Goal: Check status: Check status

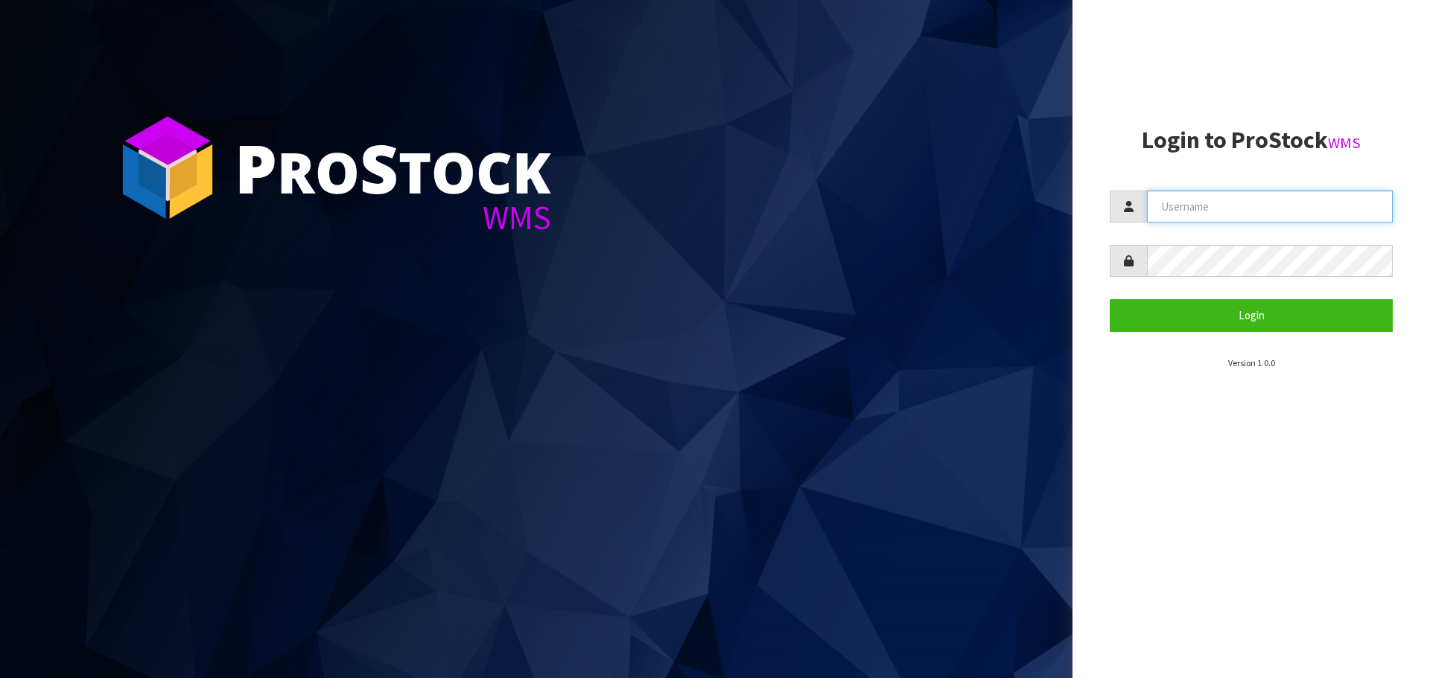
click at [1244, 211] on input "text" at bounding box center [1270, 207] width 246 height 32
type input "[EMAIL_ADDRESS][DOMAIN_NAME]"
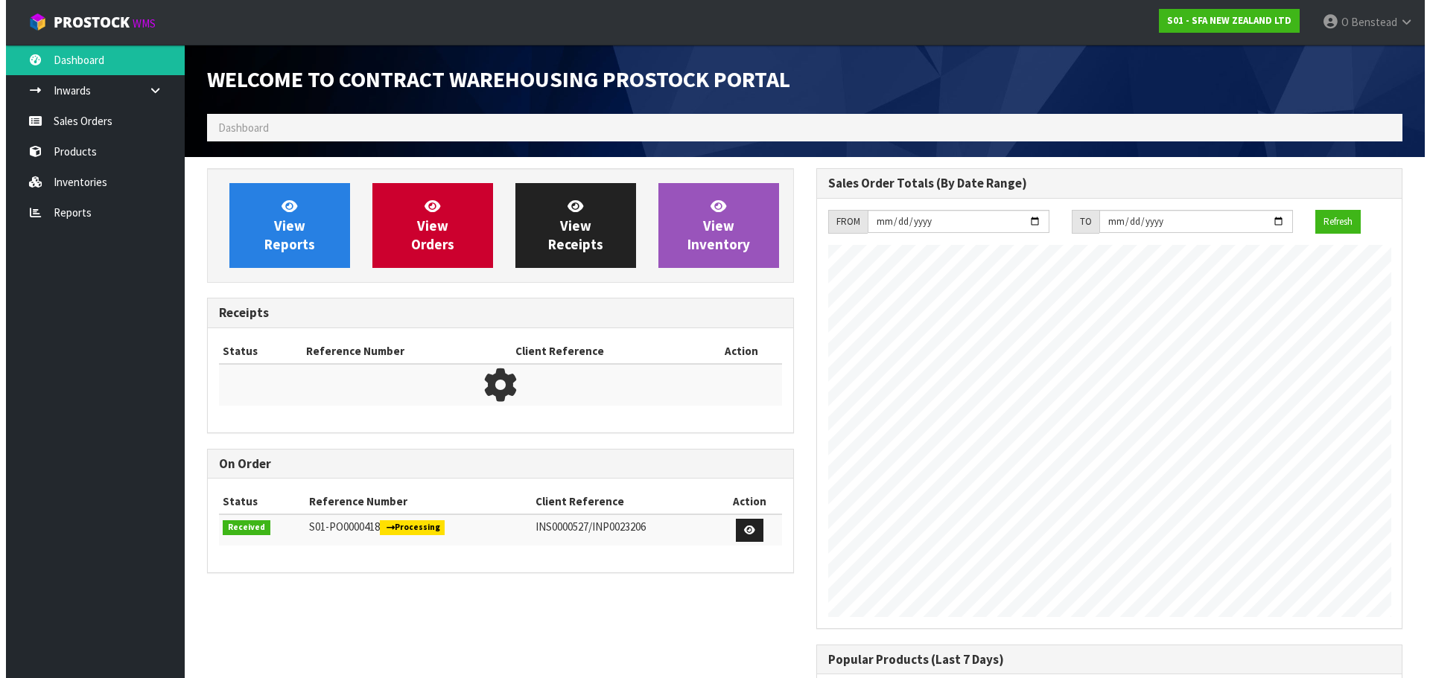
scroll to position [826, 608]
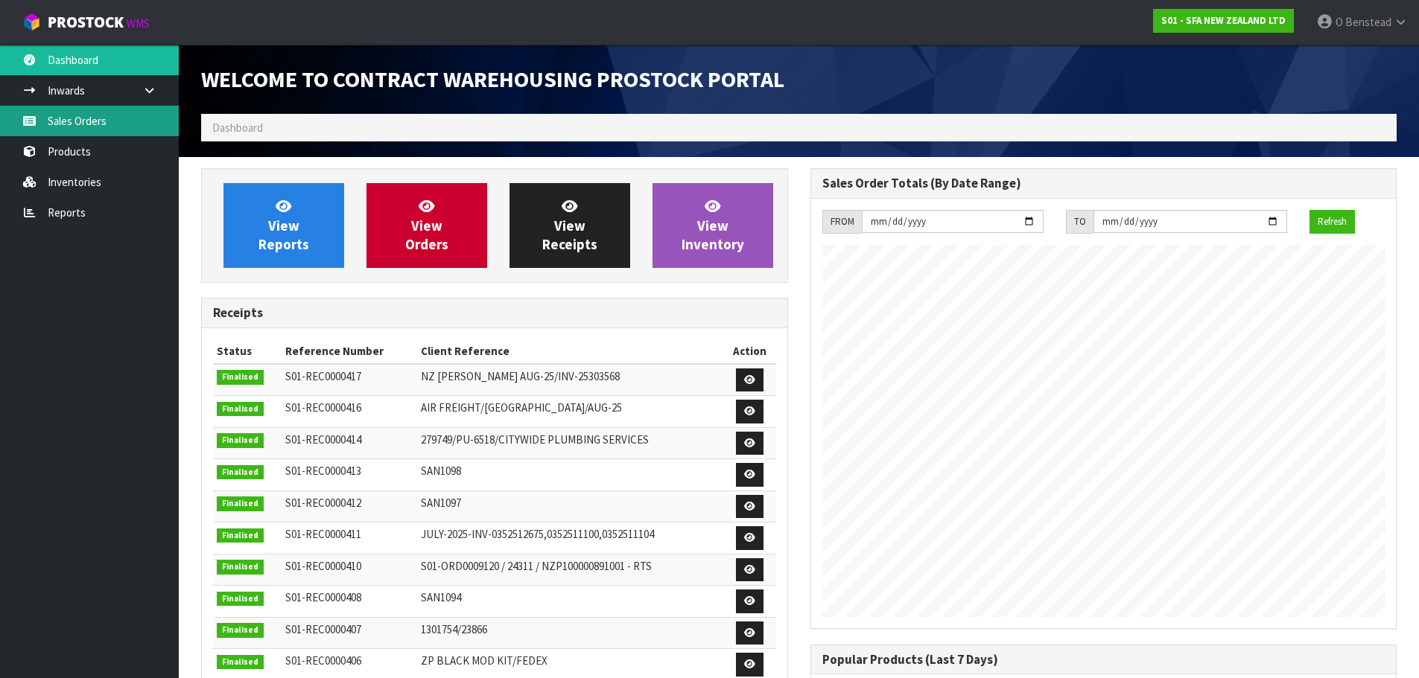
click at [129, 120] on link "Sales Orders" at bounding box center [89, 121] width 179 height 31
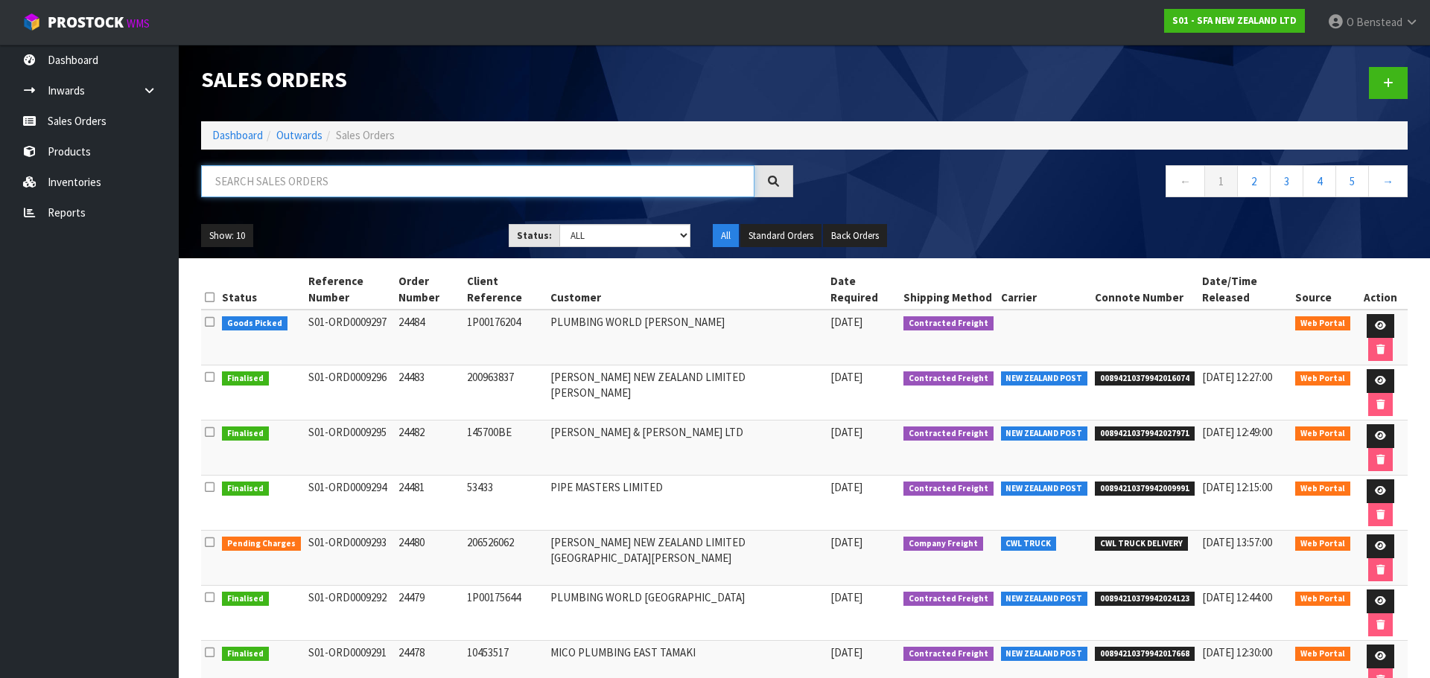
click at [355, 182] on input "text" at bounding box center [477, 181] width 553 height 32
type input "CITYWIDE"
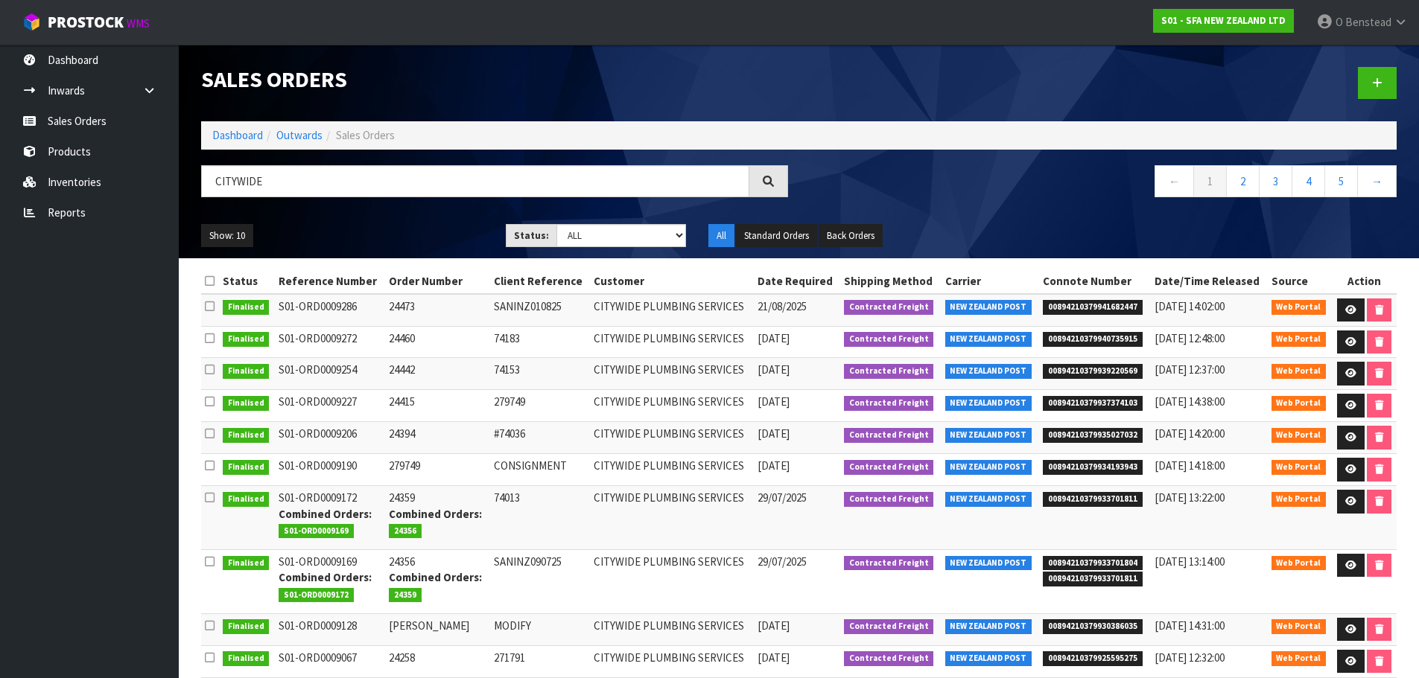
click at [1061, 301] on span "00894210379941682447" at bounding box center [1093, 307] width 100 height 15
copy span "00894210379941682447"
click at [1351, 309] on icon at bounding box center [1350, 310] width 11 height 10
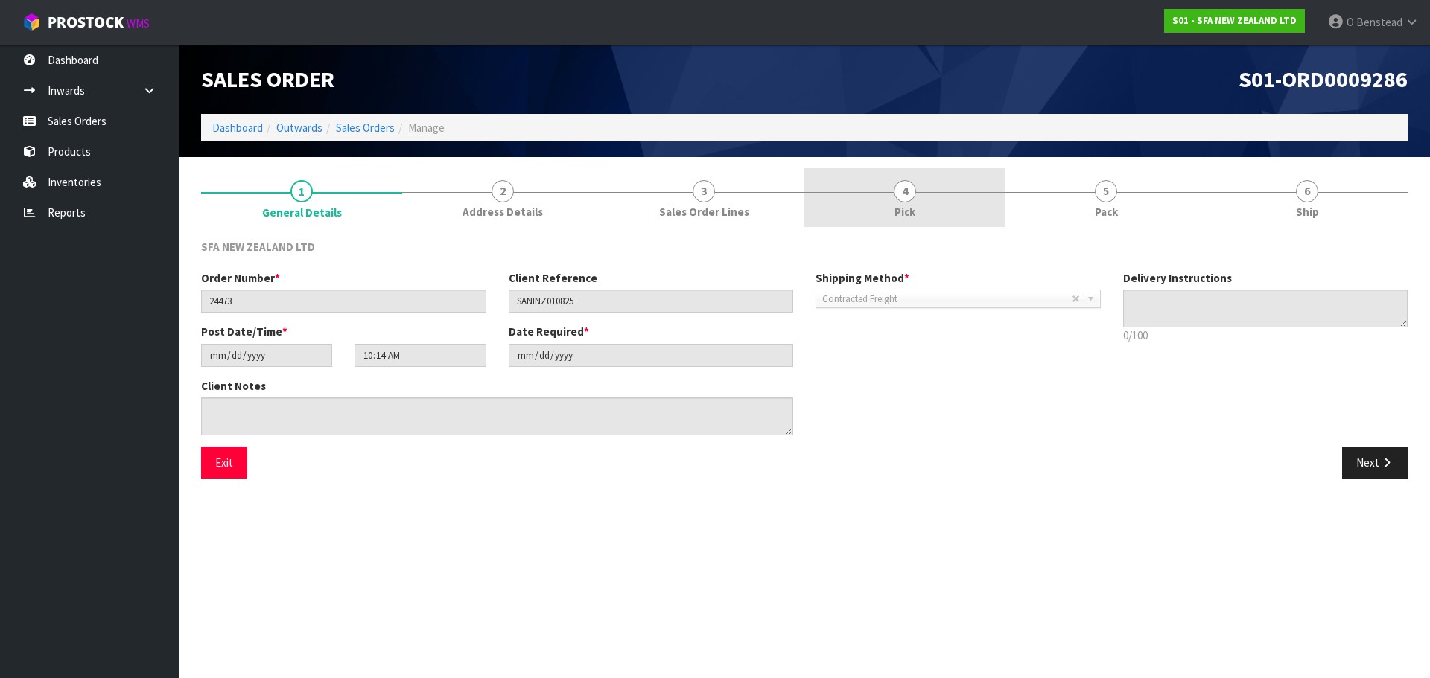
click at [929, 204] on link "4 Pick" at bounding box center [904, 197] width 201 height 59
